Goal: Complete application form

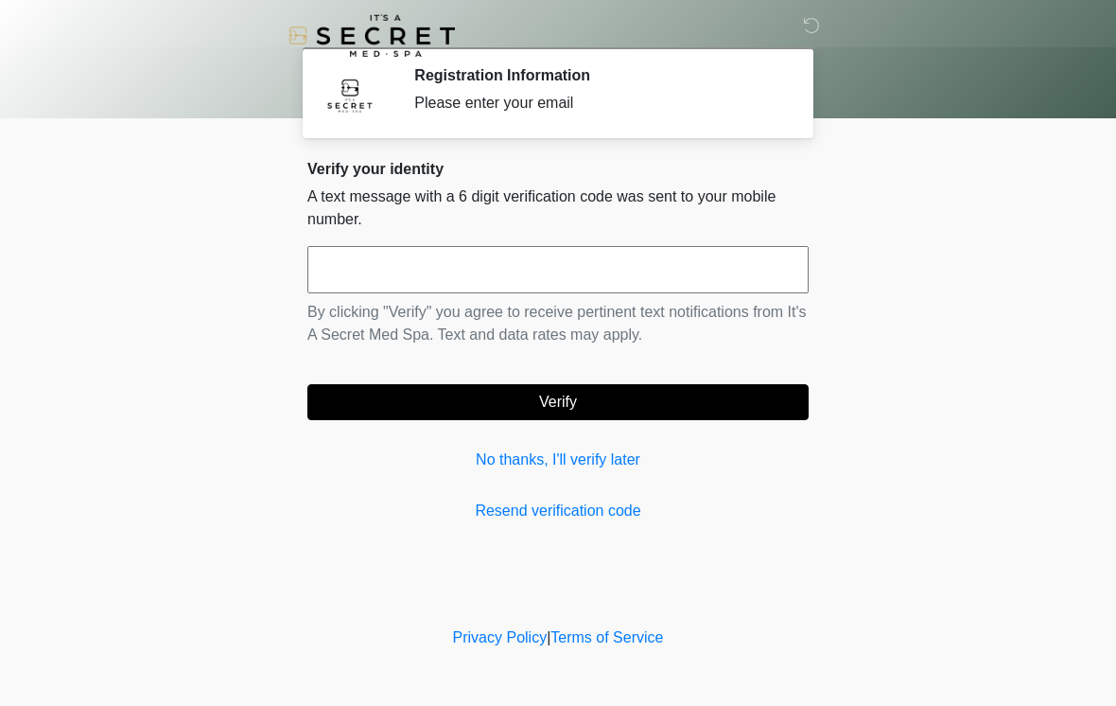
click at [574, 258] on input "text" at bounding box center [557, 269] width 501 height 47
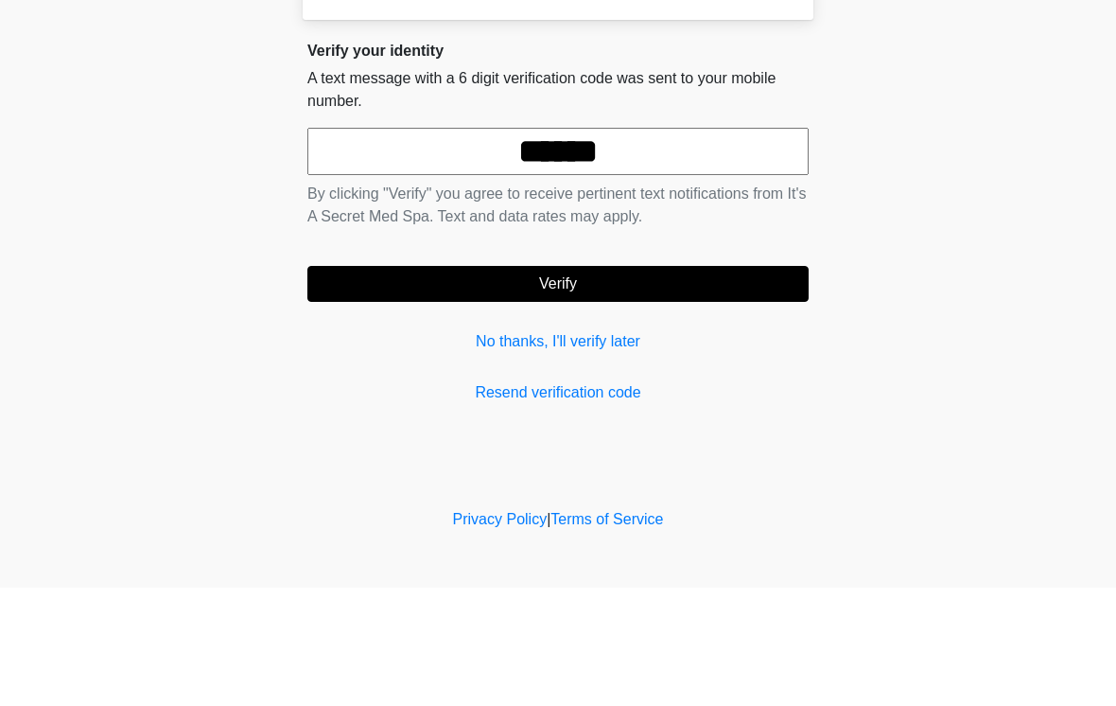
type input "******"
click at [721, 384] on button "Verify" at bounding box center [557, 402] width 501 height 36
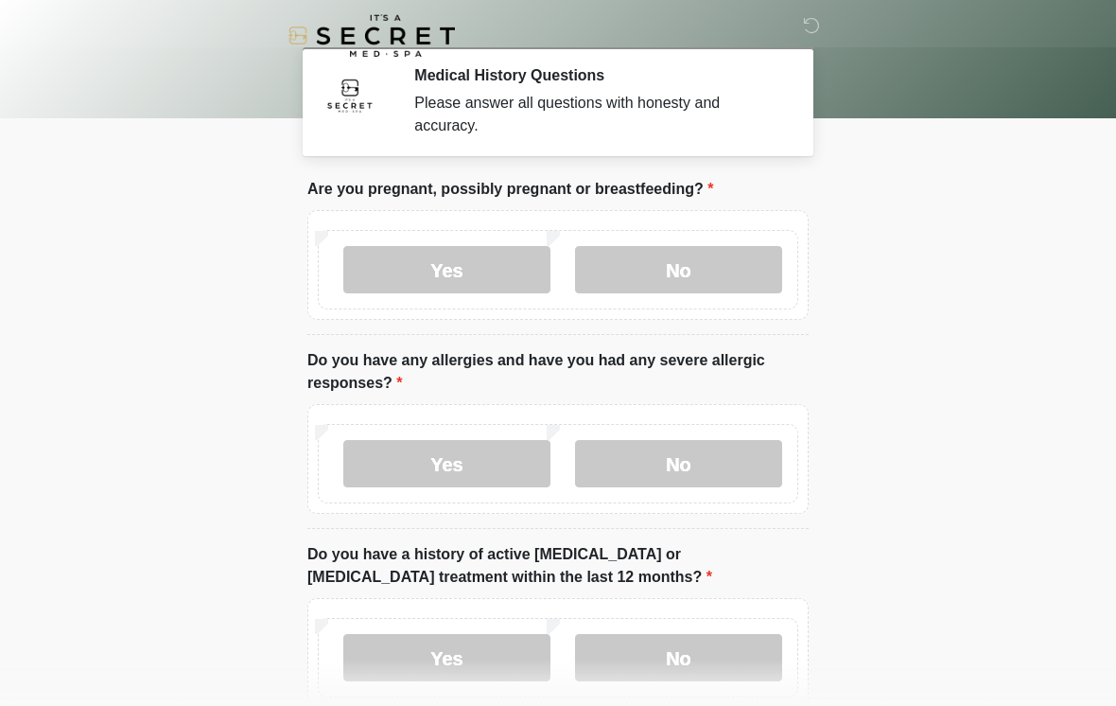
click at [682, 258] on label "No" at bounding box center [678, 269] width 207 height 47
click at [705, 464] on label "No" at bounding box center [678, 463] width 207 height 47
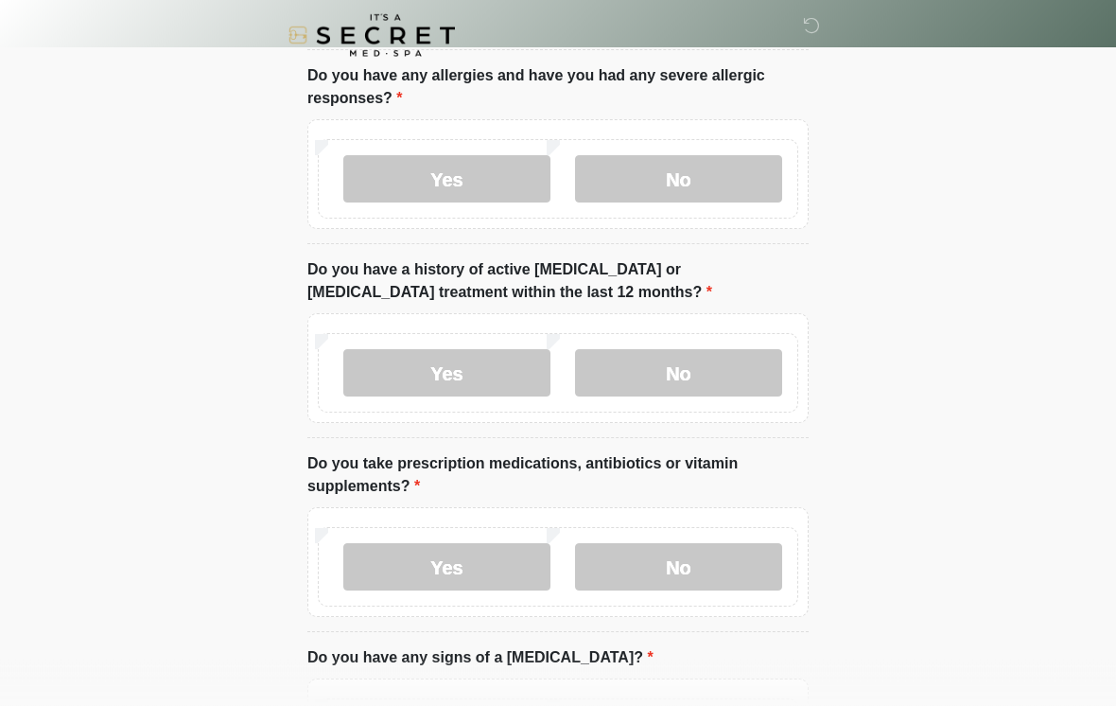
click at [716, 363] on label "No" at bounding box center [678, 373] width 207 height 47
click at [487, 563] on label "Yes" at bounding box center [446, 566] width 207 height 47
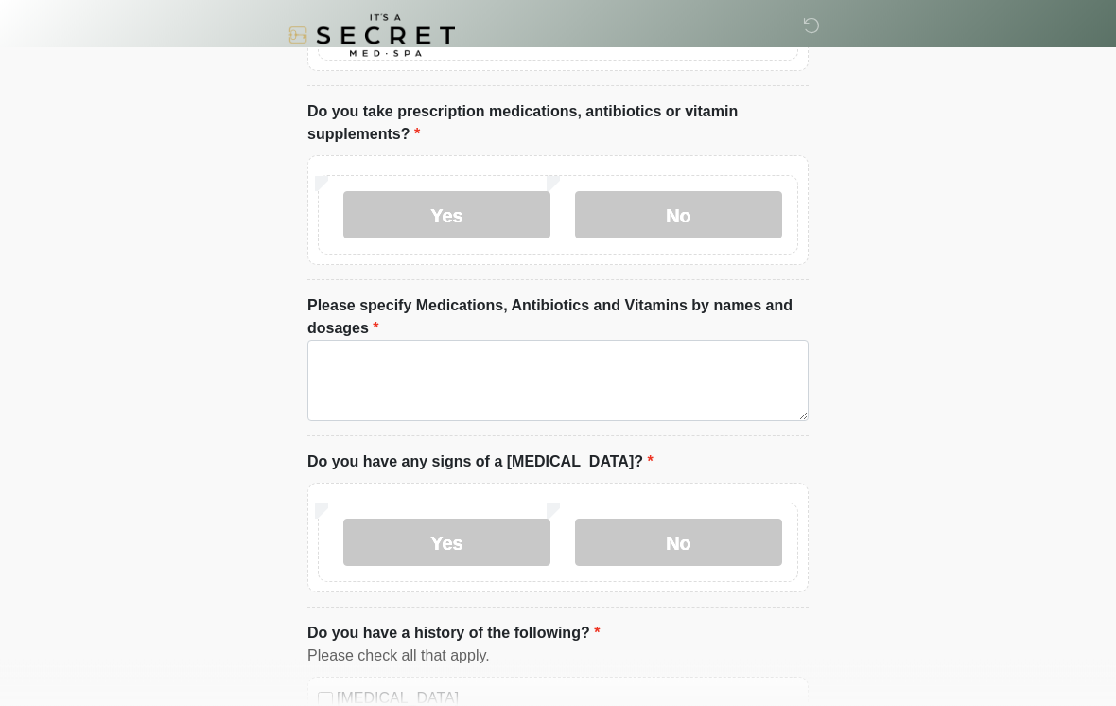
scroll to position [635, 0]
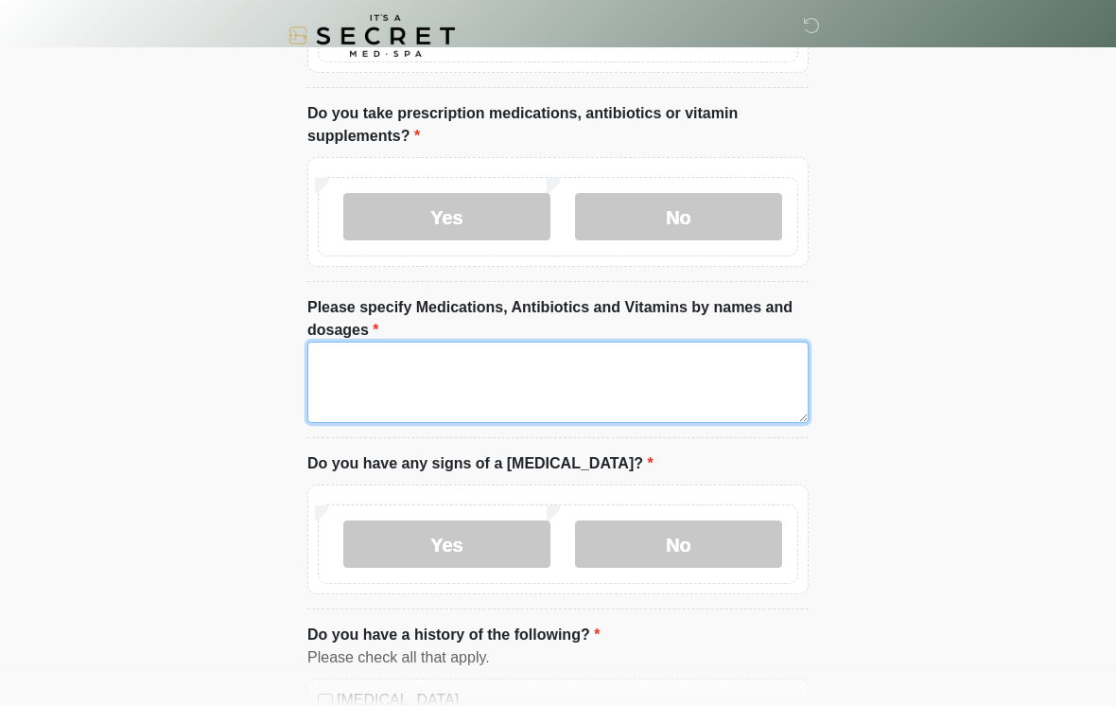
click at [517, 367] on textarea "Please specify Medications, Antibiotics and Vitamins by names and dosages" at bounding box center [557, 381] width 501 height 81
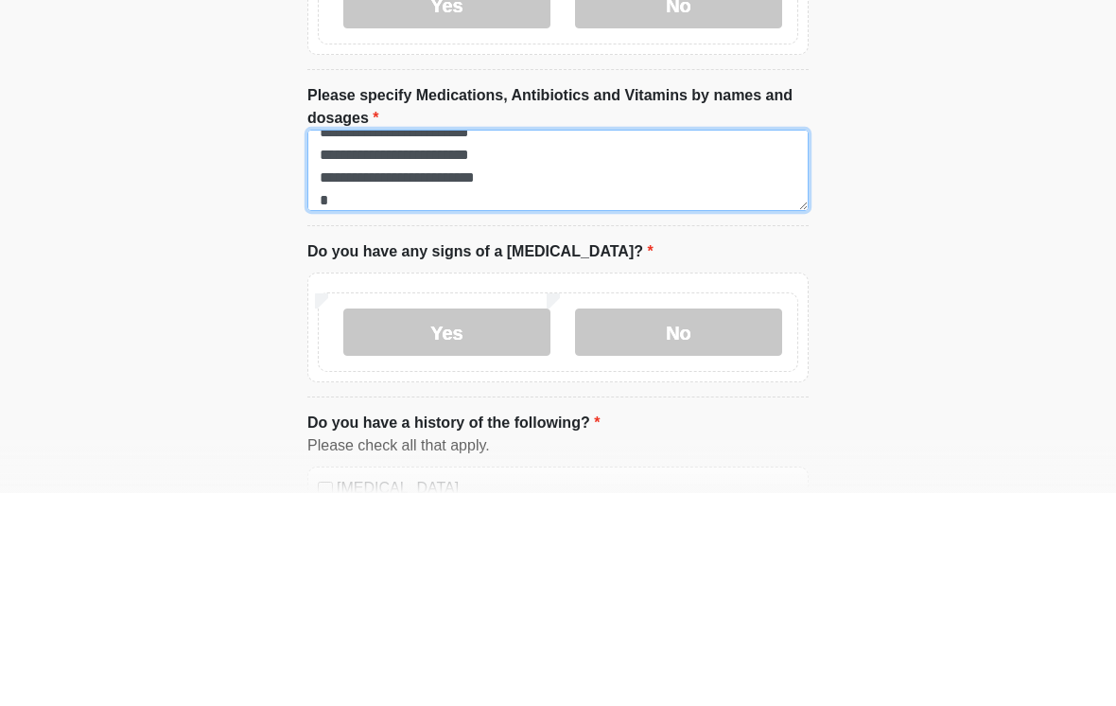
scroll to position [38, 0]
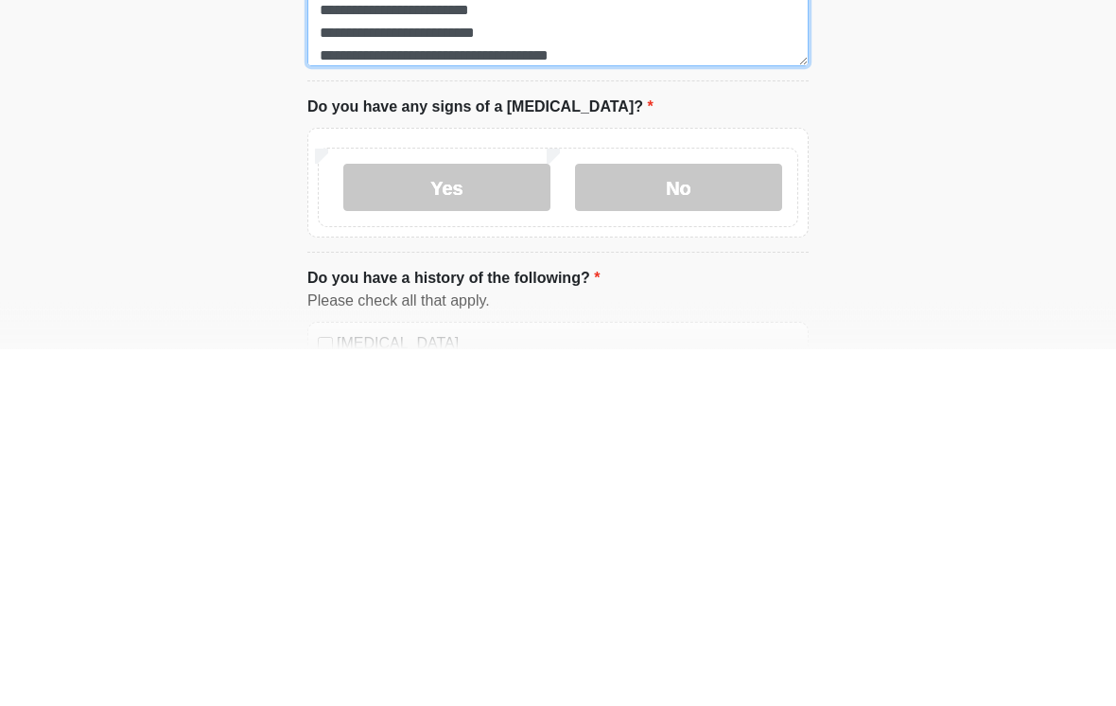
type textarea "**********"
click at [670, 521] on label "No" at bounding box center [678, 544] width 207 height 47
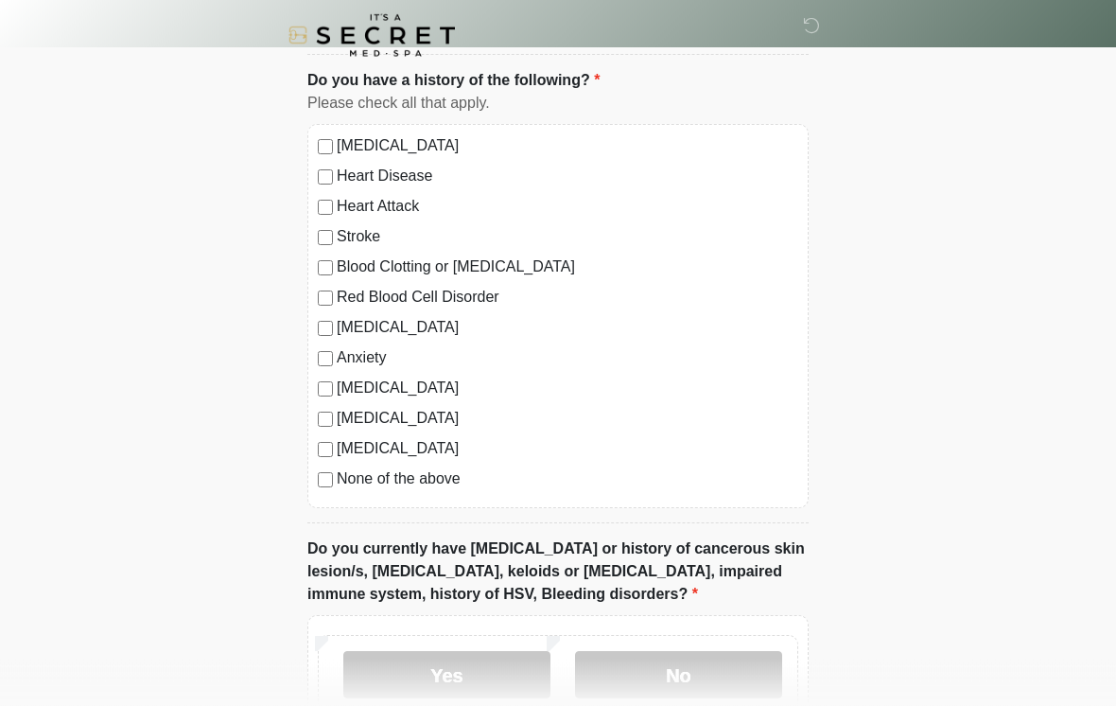
scroll to position [1189, 0]
click at [466, 385] on label "[MEDICAL_DATA]" at bounding box center [568, 387] width 462 height 23
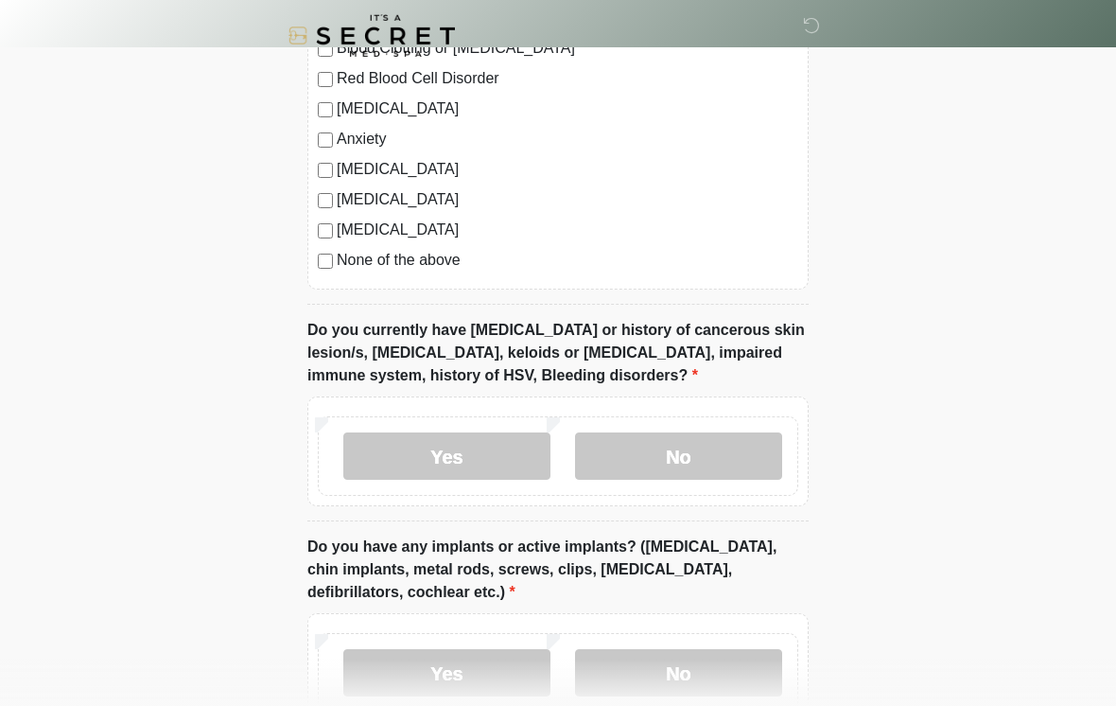
scroll to position [1410, 0]
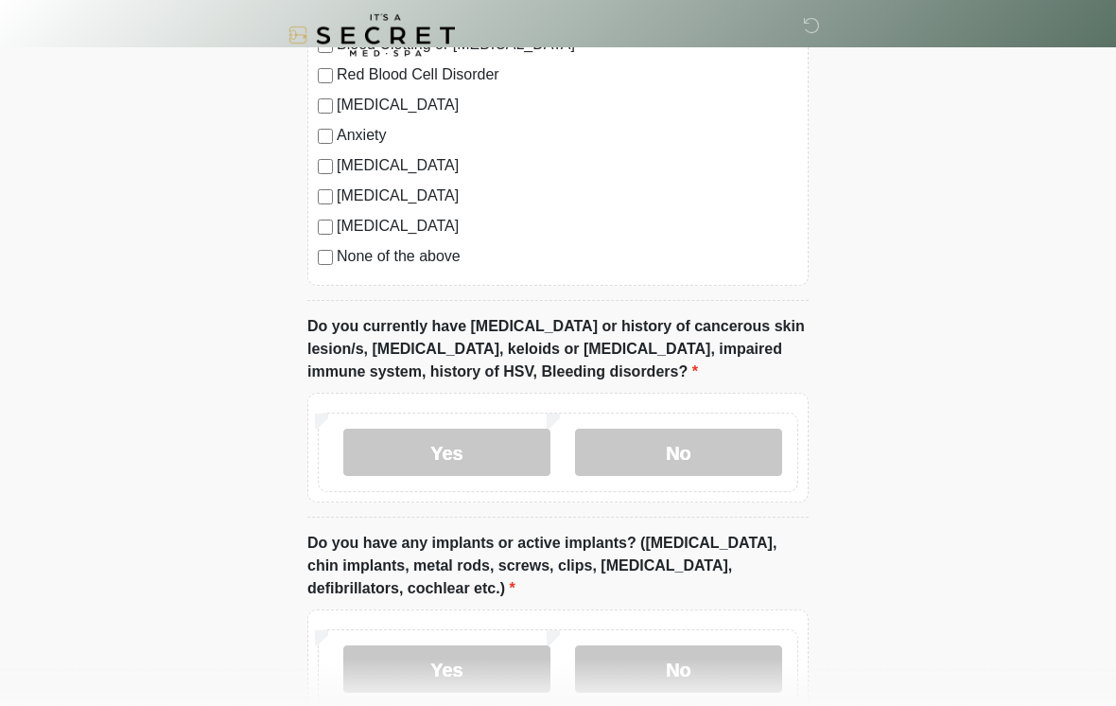
click at [691, 451] on label "No" at bounding box center [678, 452] width 207 height 47
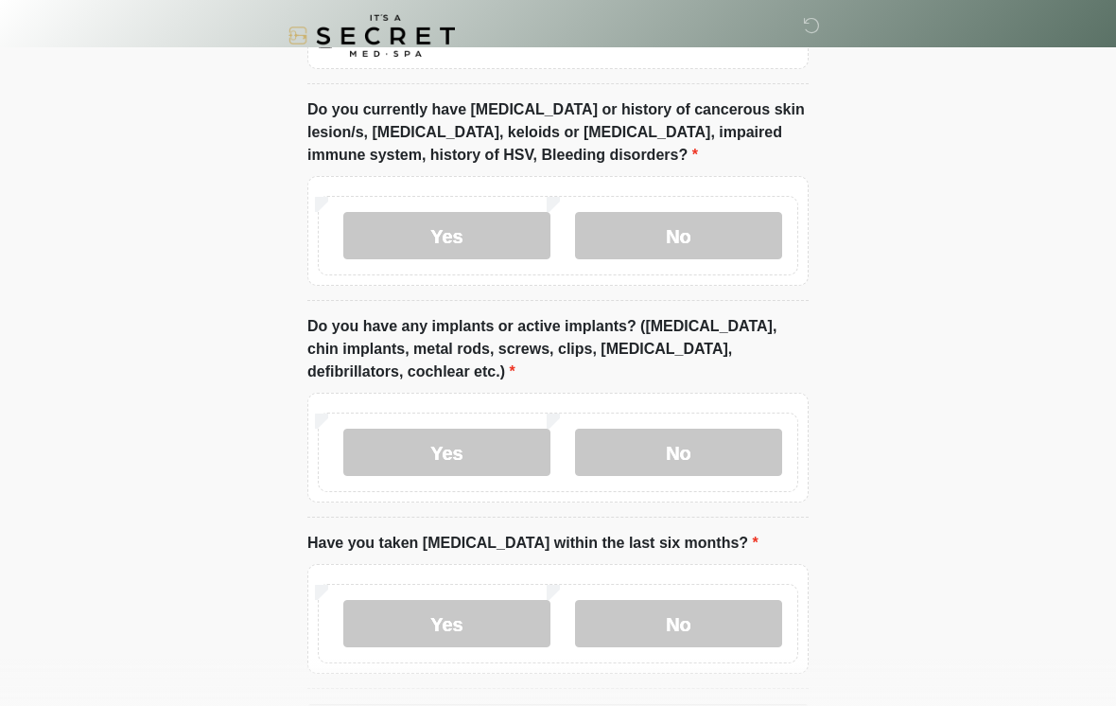
click at [682, 445] on label "No" at bounding box center [678, 451] width 207 height 47
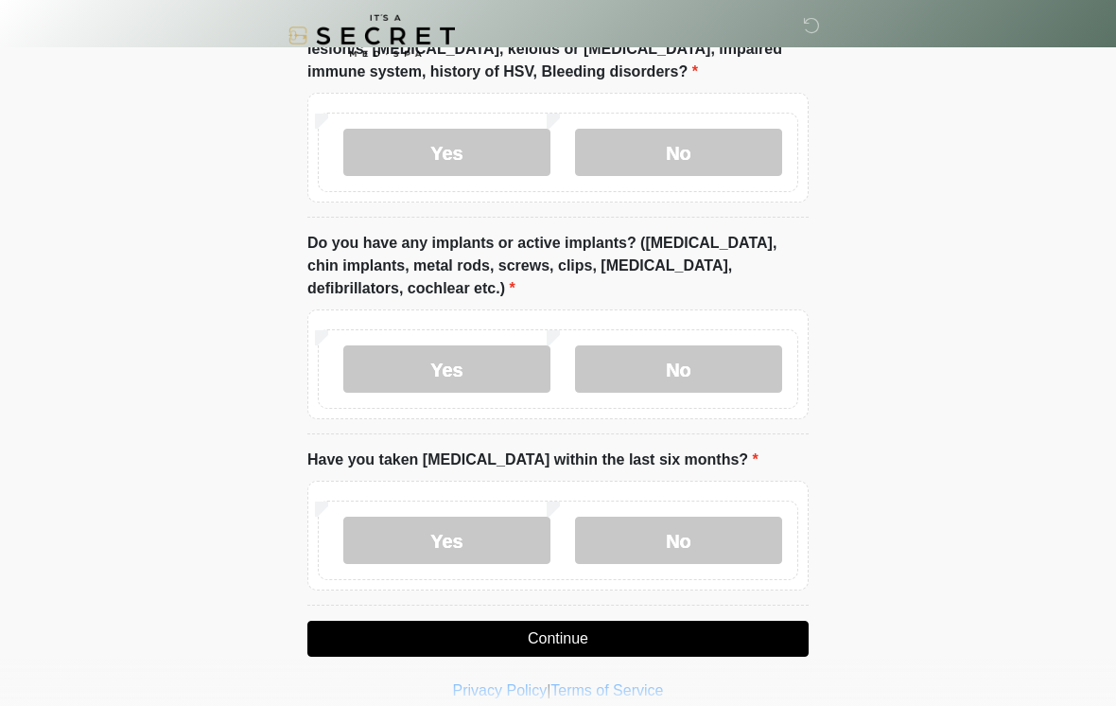
scroll to position [1730, 0]
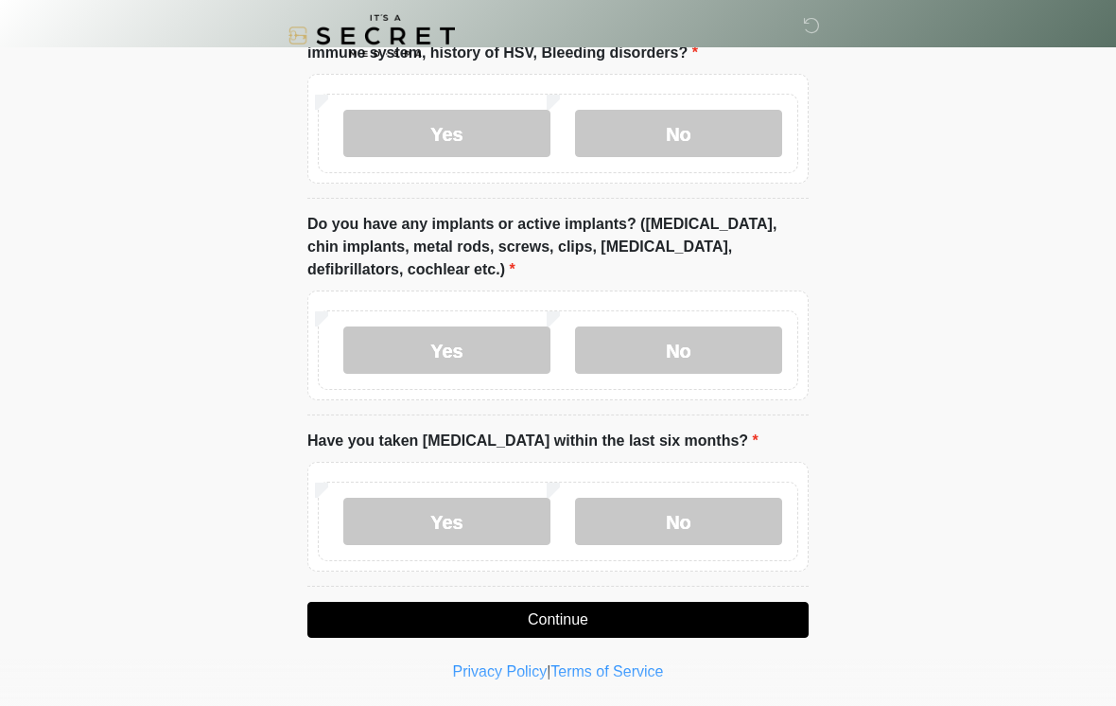
click at [687, 506] on label "No" at bounding box center [678, 520] width 207 height 47
click at [669, 620] on button "Continue" at bounding box center [557, 620] width 501 height 36
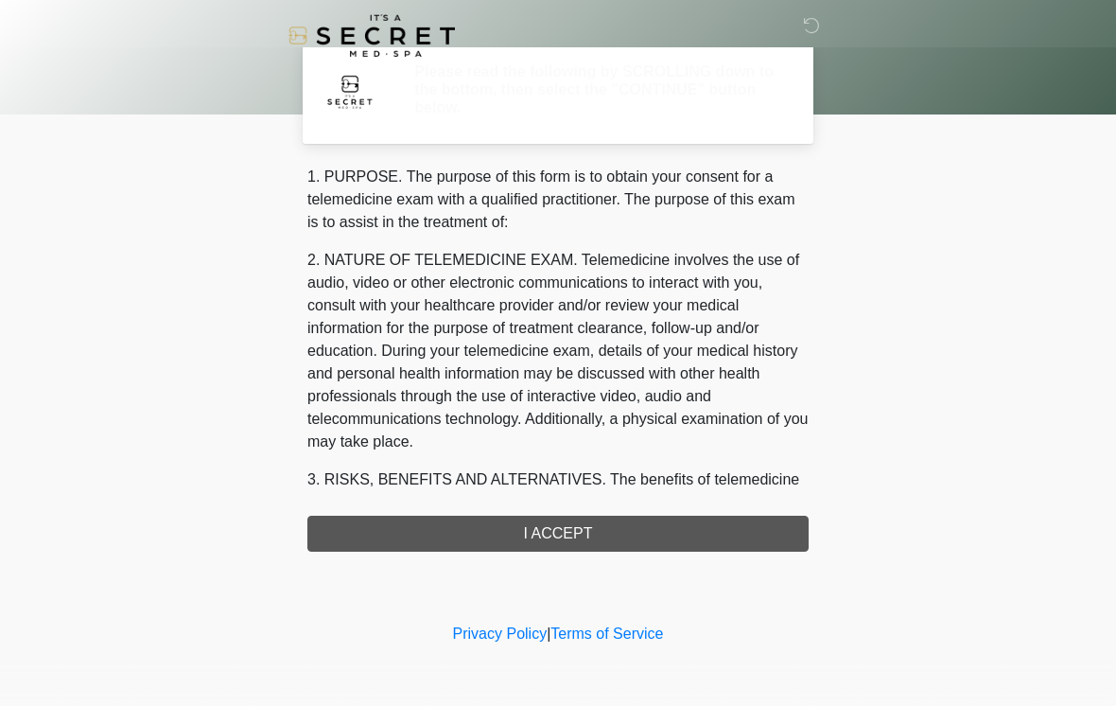
scroll to position [0, 0]
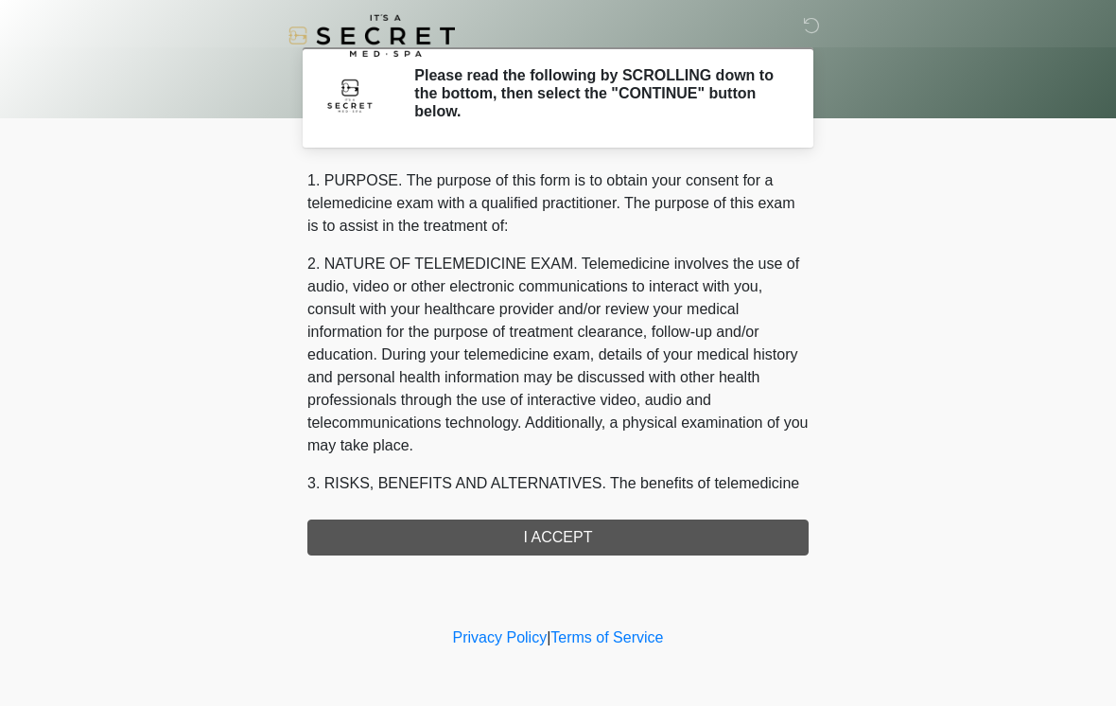
click at [616, 540] on div "1. PURPOSE. The purpose of this form is to obtain your consent for a telemedici…" at bounding box center [557, 362] width 501 height 386
click at [575, 527] on div "1. PURPOSE. The purpose of this form is to obtain your consent for a telemedici…" at bounding box center [557, 362] width 501 height 386
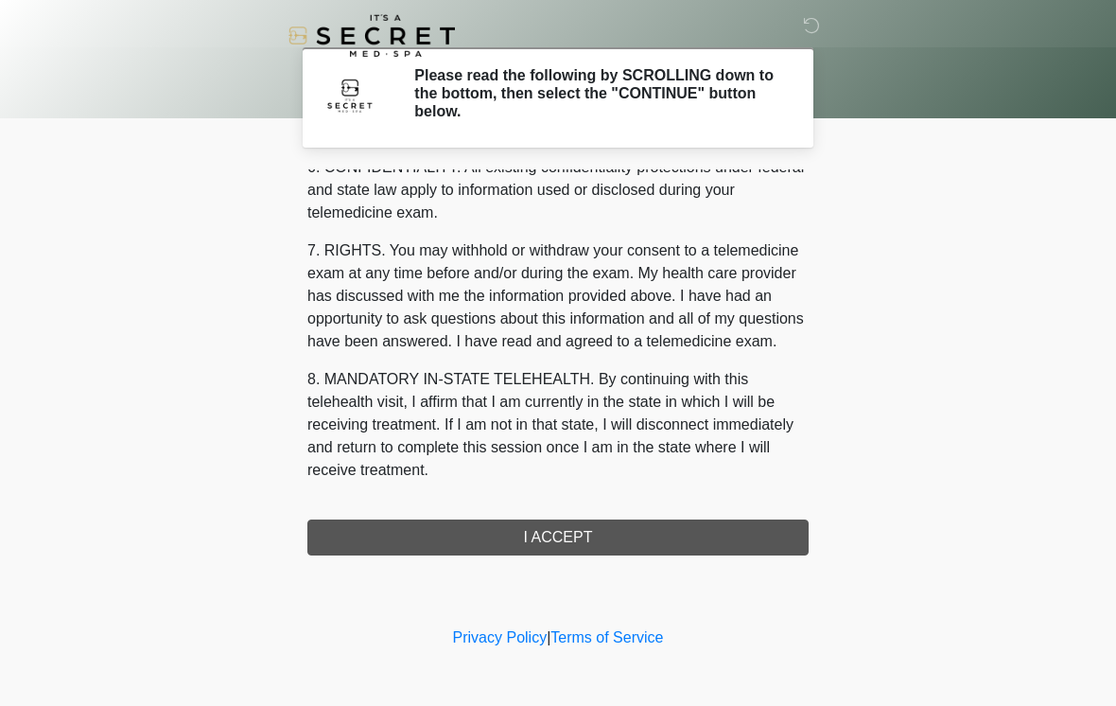
scroll to position [770, 0]
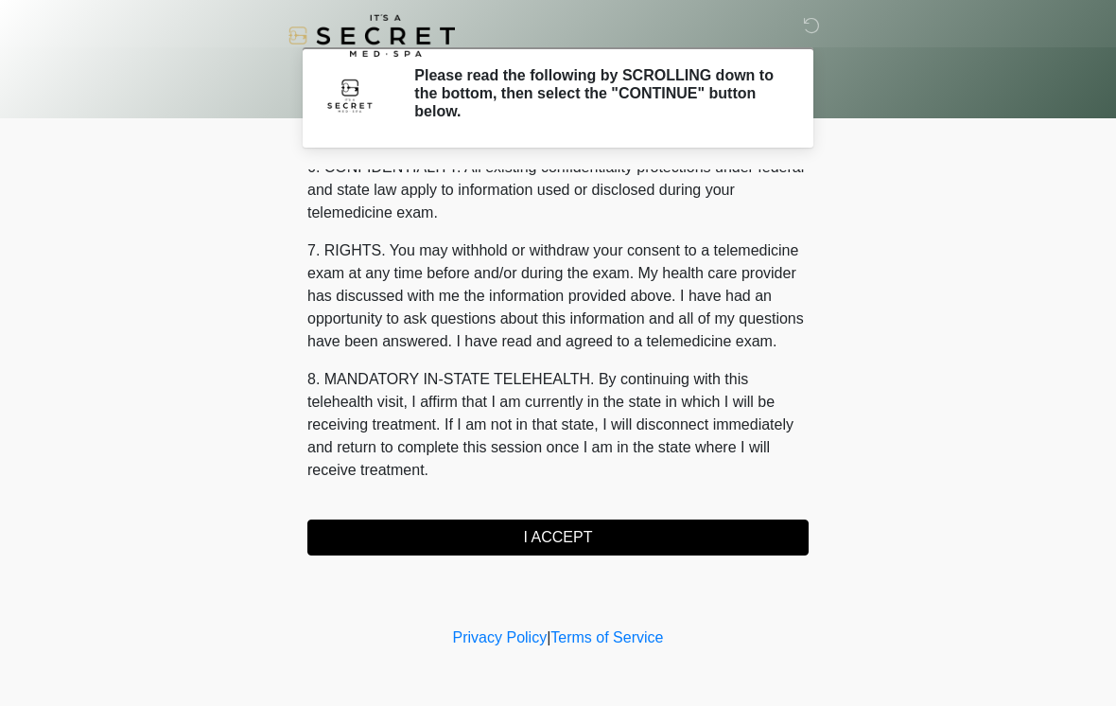
click at [578, 535] on button "I ACCEPT" at bounding box center [557, 537] width 501 height 36
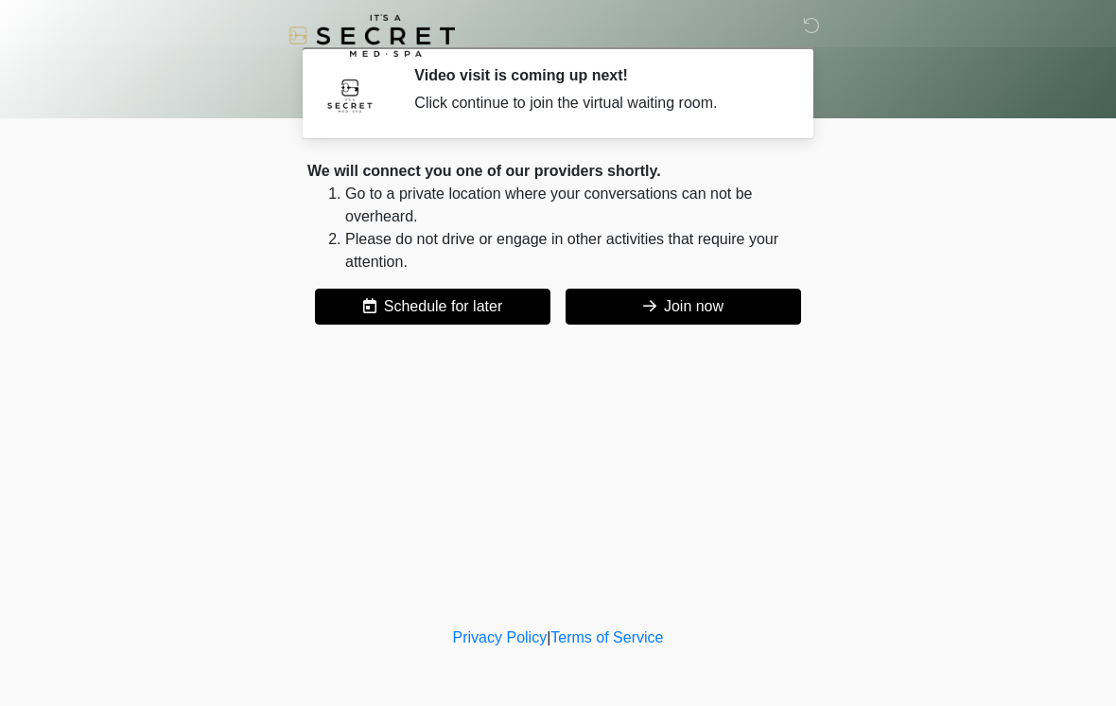
click at [678, 305] on button "Join now" at bounding box center [684, 306] width 236 height 36
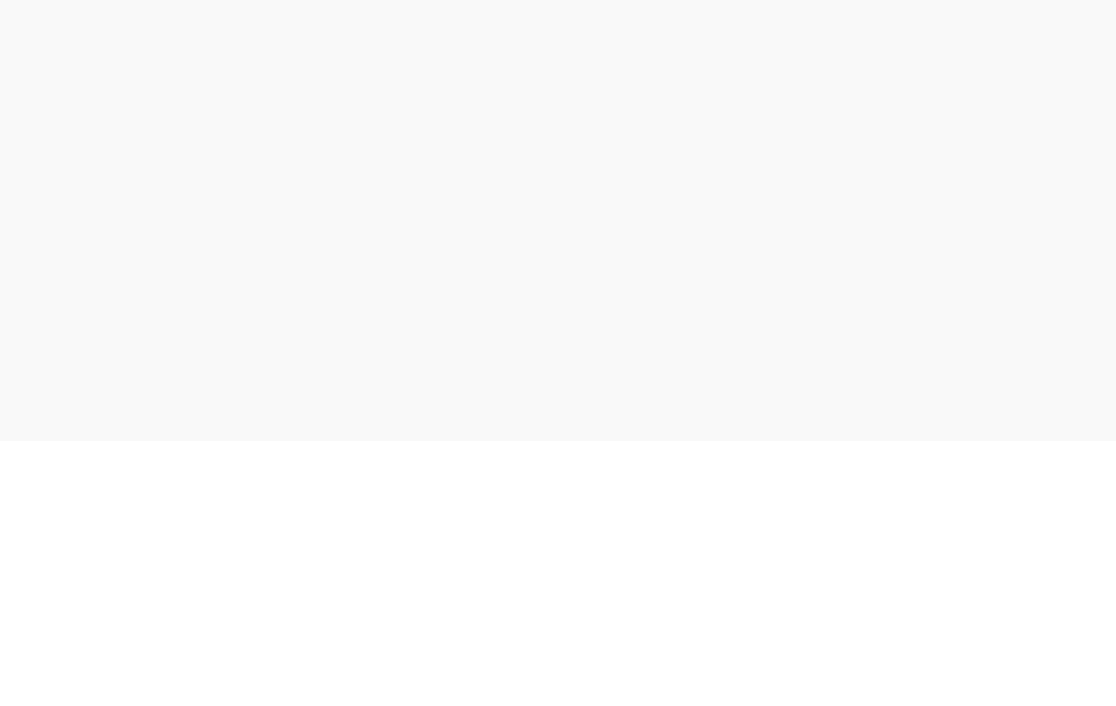
scroll to position [35, 0]
